Goal: Task Accomplishment & Management: Use online tool/utility

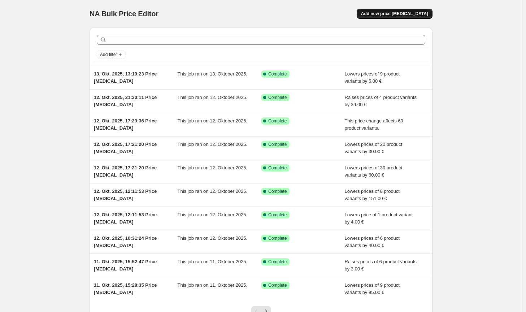
click at [409, 12] on span "Add new price [MEDICAL_DATA]" at bounding box center [394, 14] width 67 height 6
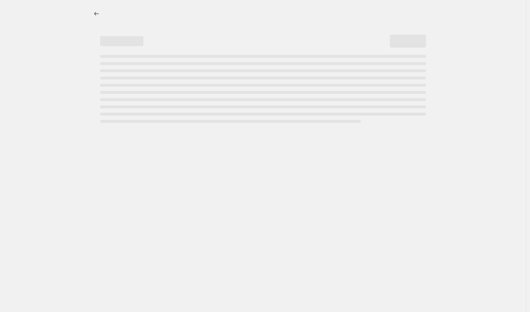
select select "percentage"
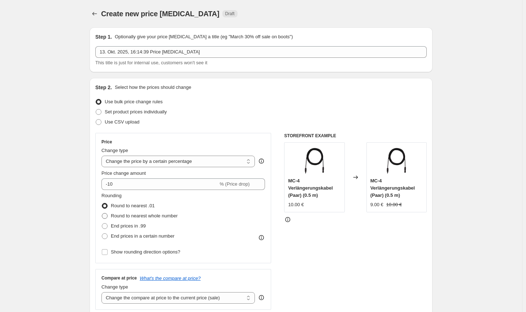
click at [148, 215] on span "Round to nearest whole number" at bounding box center [144, 215] width 67 height 5
click at [102, 214] on input "Round to nearest whole number" at bounding box center [102, 213] width 0 height 0
radio input "true"
click at [143, 160] on select "Change the price to a certain amount Change the price by a certain amount Chang…" at bounding box center [179, 162] width 154 height 12
select select "by"
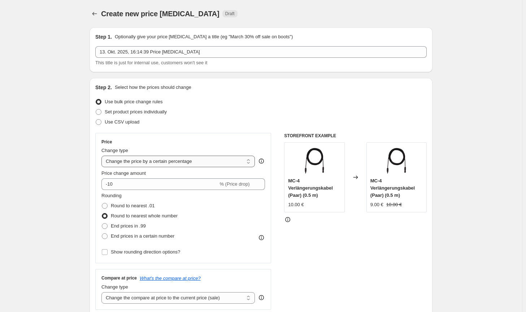
click at [103, 156] on select "Change the price to a certain amount Change the price by a certain amount Chang…" at bounding box center [179, 162] width 154 height 12
type input "-10.00"
click at [205, 303] on select "Change the compare at price to the current price (sale) Change the compare at p…" at bounding box center [179, 298] width 154 height 12
select select "no_change"
click at [103, 292] on select "Change the compare at price to the current price (sale) Change the compare at p…" at bounding box center [179, 298] width 154 height 12
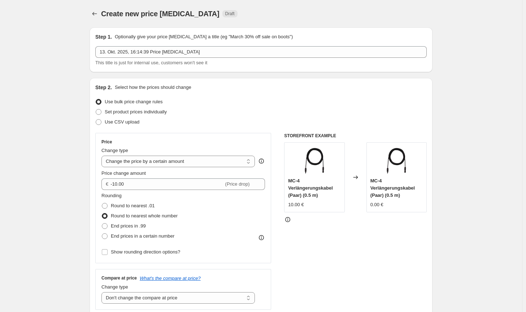
click at [377, 286] on div "STOREFRONT EXAMPLE MC-4 Verlängerungskabel (Paar) (0.5 m) 10.00 € Changed to MC…" at bounding box center [355, 221] width 143 height 177
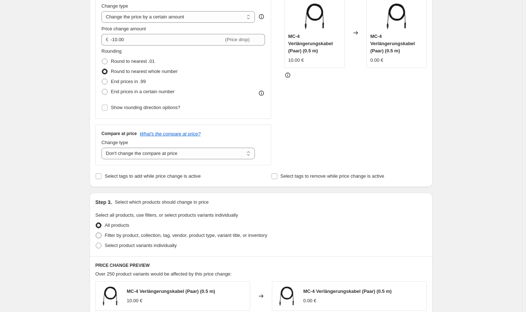
click at [259, 236] on span "Filter by product, collection, tag, vendor, product type, variant title, or inv…" at bounding box center [186, 235] width 163 height 5
click at [96, 233] on input "Filter by product, collection, tag, vendor, product type, variant title, or inv…" at bounding box center [96, 233] width 0 height 0
radio input "true"
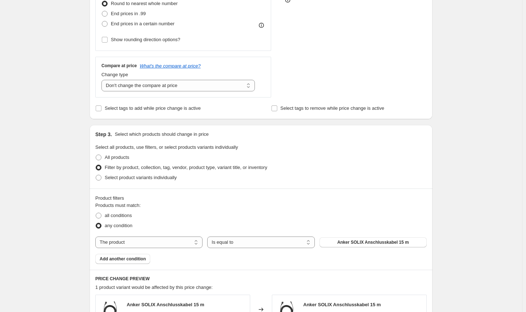
scroll to position [217, 0]
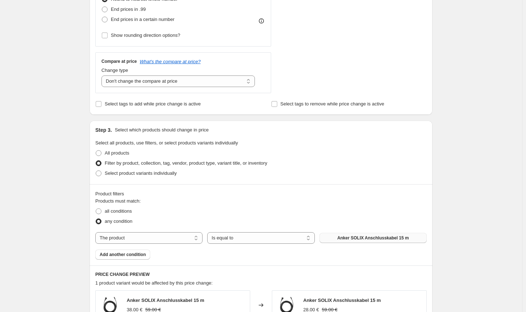
click at [362, 242] on button "Anker SOLIX Anschlusskabel 15 m" at bounding box center [373, 238] width 107 height 10
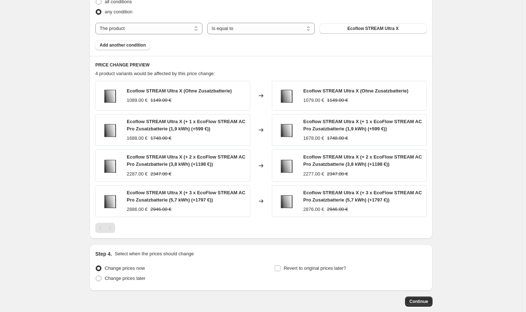
scroll to position [465, 0]
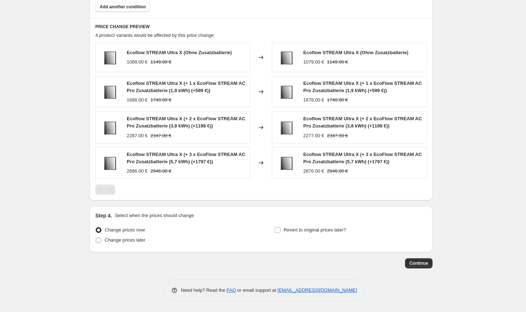
click at [429, 263] on span "Continue" at bounding box center [419, 264] width 19 height 6
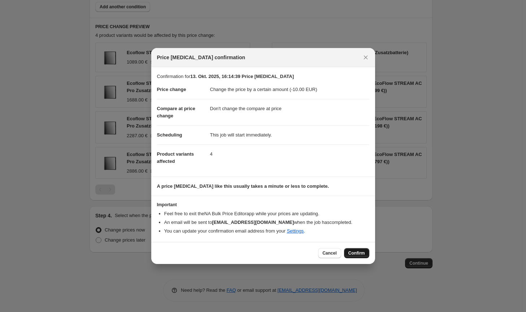
click at [367, 253] on button "Confirm" at bounding box center [356, 253] width 25 height 10
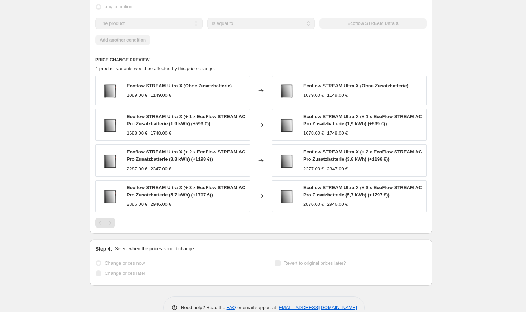
select select "by"
select select "no_change"
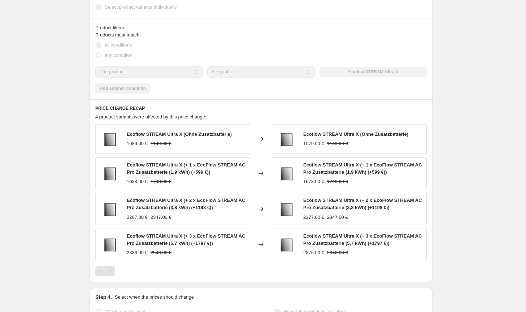
scroll to position [0, 0]
